Goal: Information Seeking & Learning: Check status

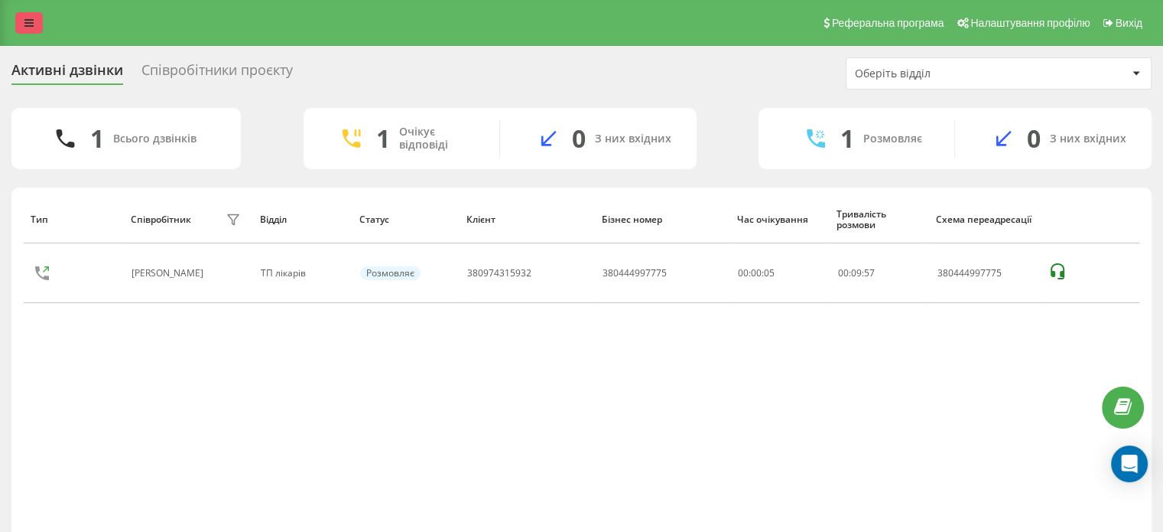
click at [28, 29] on link at bounding box center [29, 22] width 28 height 21
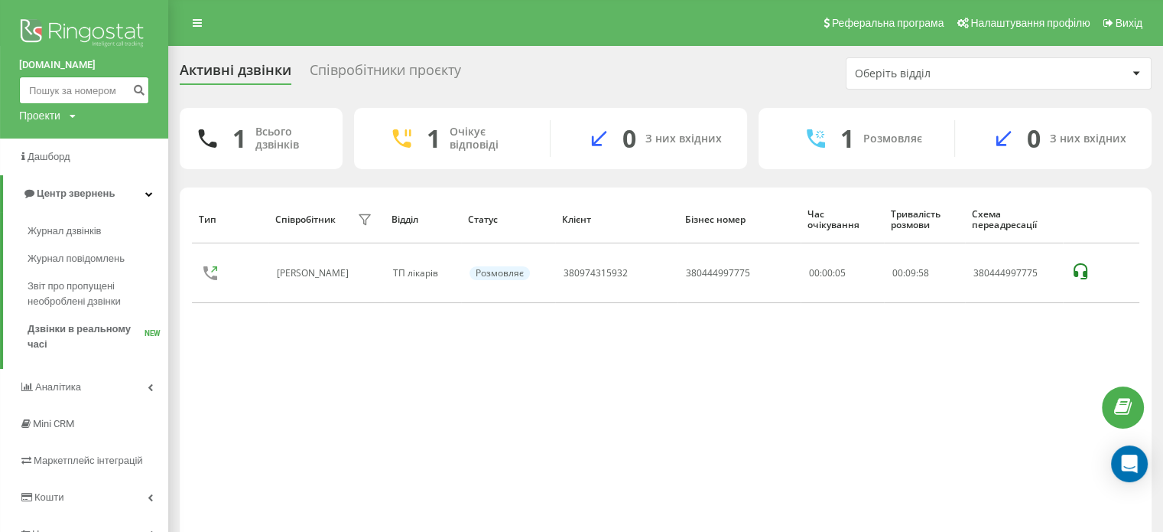
click at [58, 96] on input at bounding box center [84, 90] width 130 height 28
paste input "380630405041"
type input "380630405041"
click at [129, 85] on button "submit" at bounding box center [138, 90] width 21 height 28
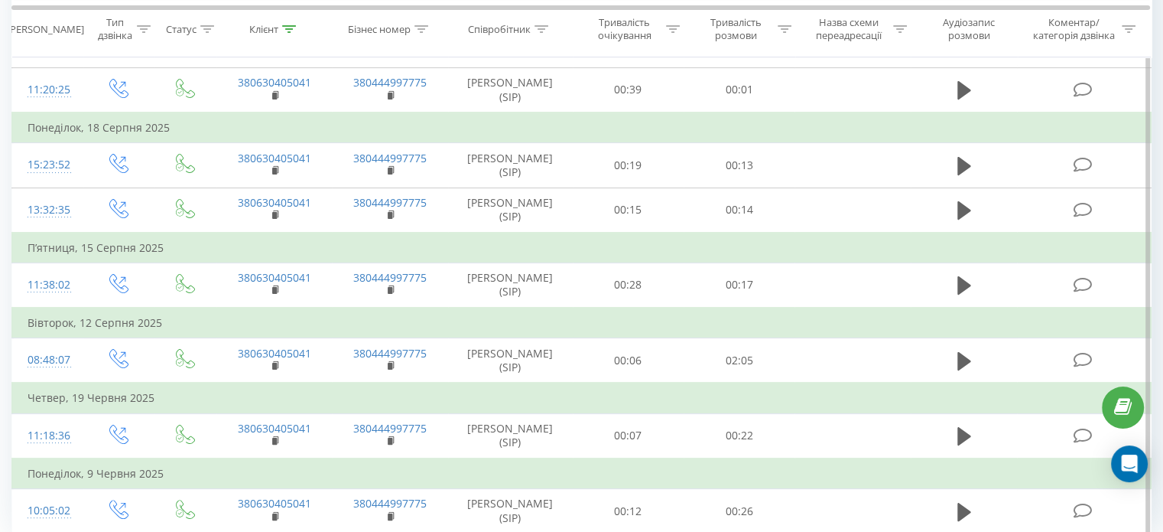
scroll to position [385, 0]
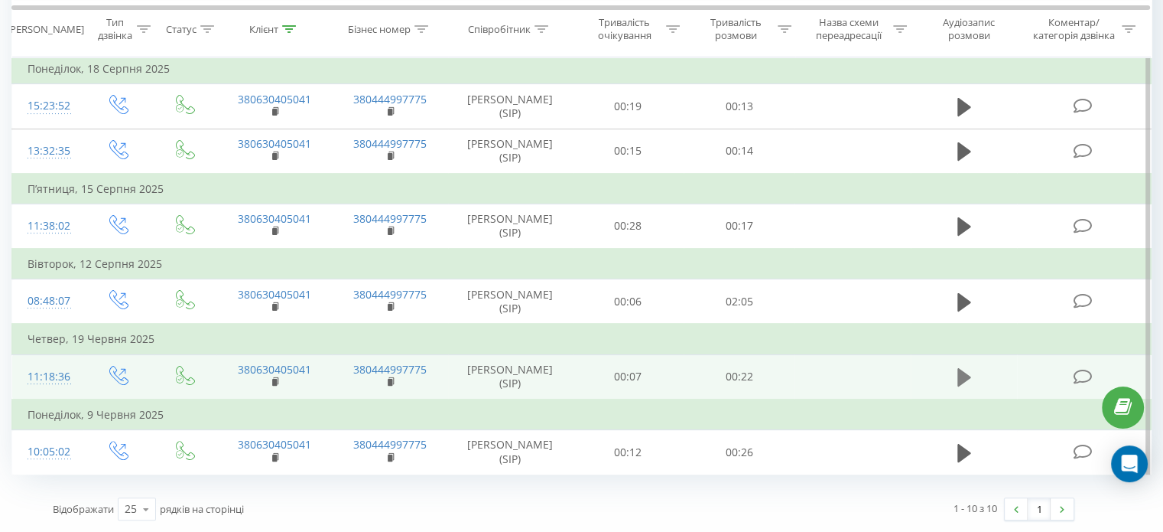
click at [964, 368] on icon at bounding box center [965, 377] width 14 height 18
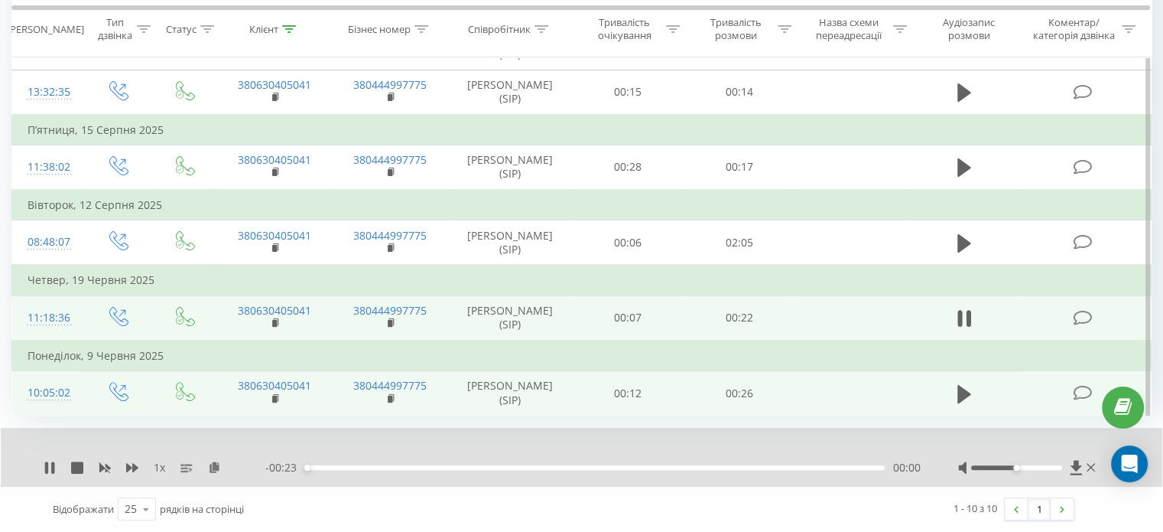
scroll to position [444, 0]
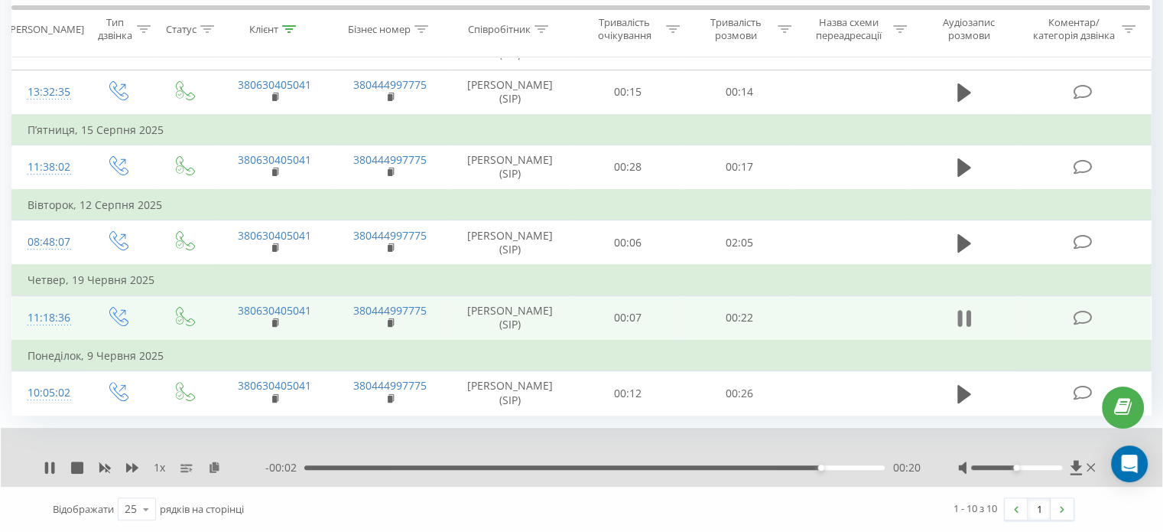
click at [967, 310] on icon at bounding box center [968, 318] width 5 height 17
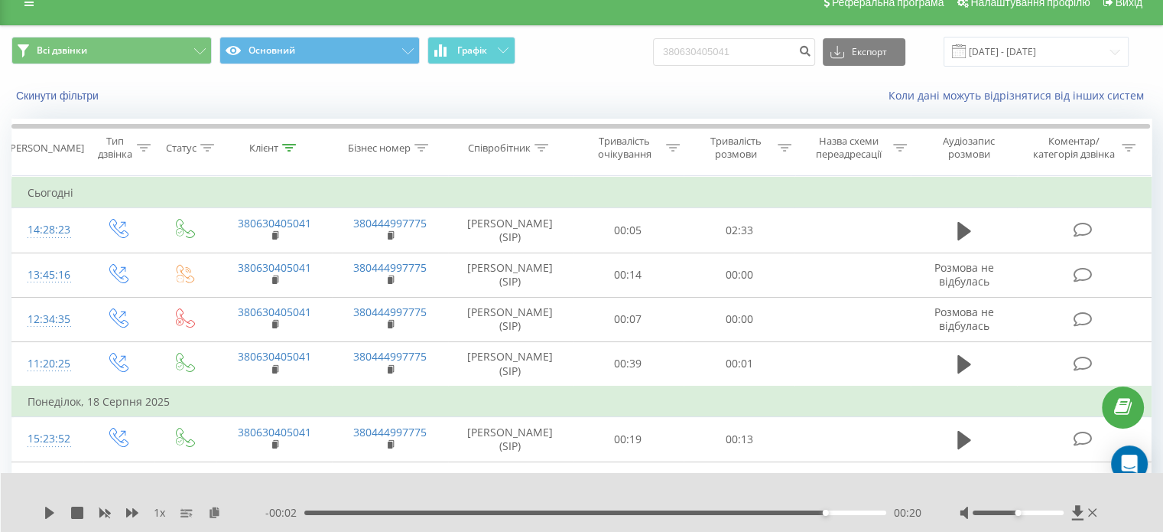
scroll to position [0, 0]
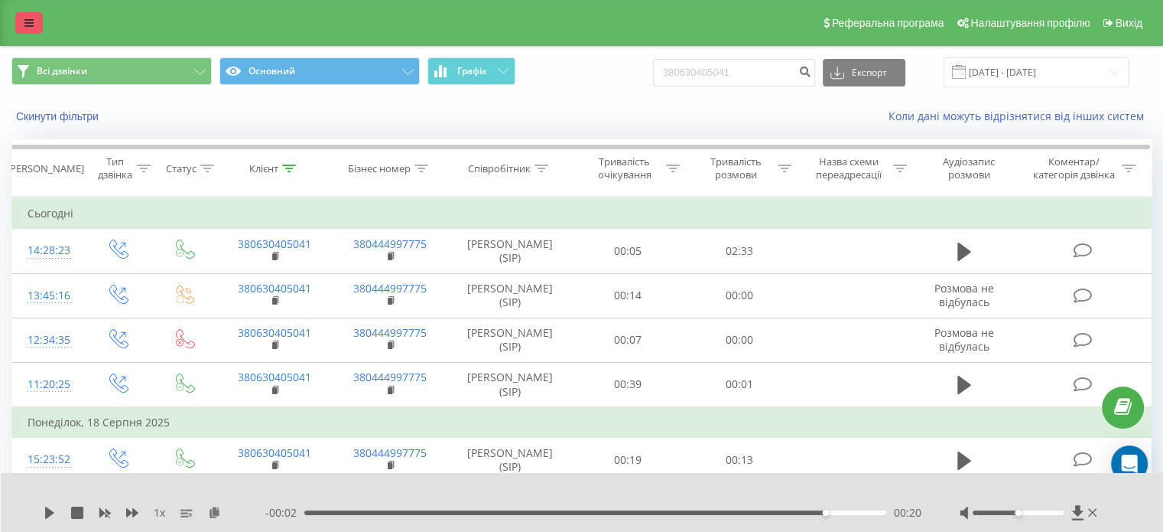
click at [28, 18] on icon at bounding box center [28, 23] width 9 height 11
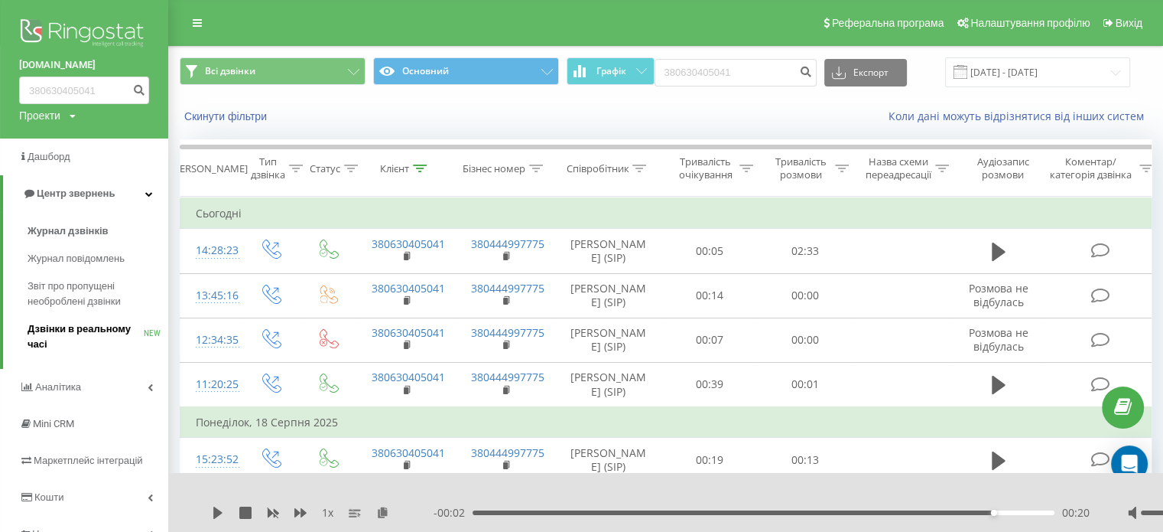
click at [92, 341] on span "Дзвінки в реальному часі" at bounding box center [86, 336] width 116 height 31
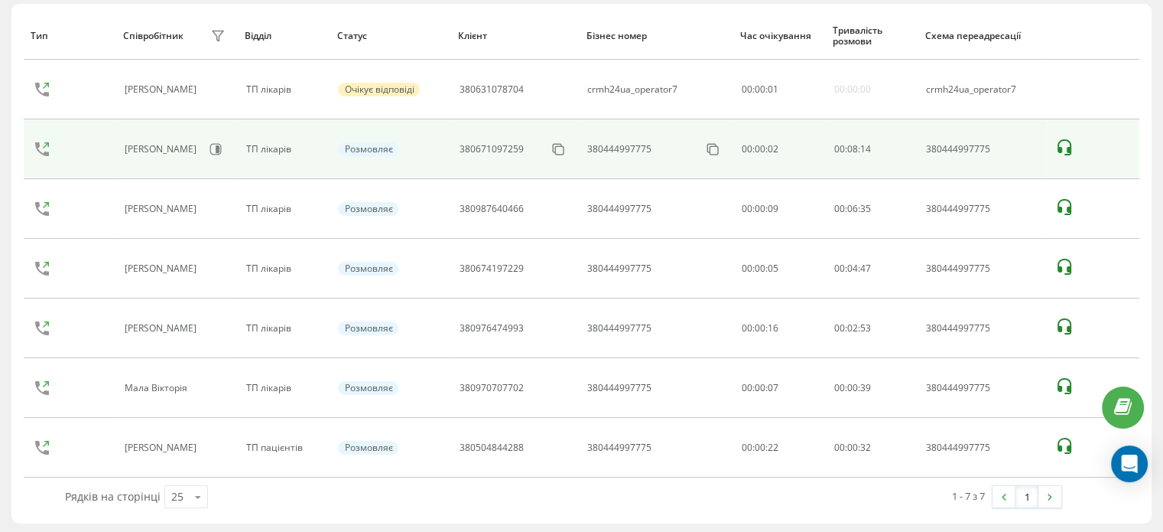
scroll to position [184, 0]
